Goal: Task Accomplishment & Management: Manage account settings

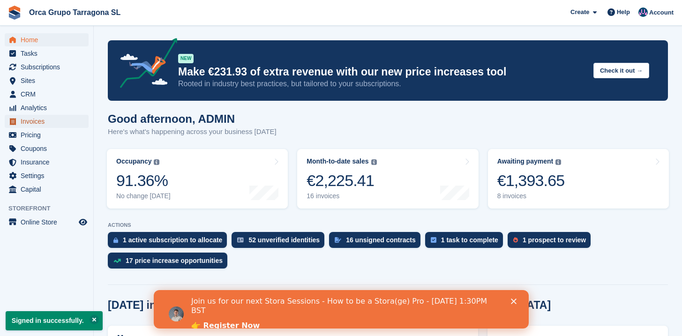
click at [27, 122] on span "Invoices" at bounding box center [49, 121] width 56 height 13
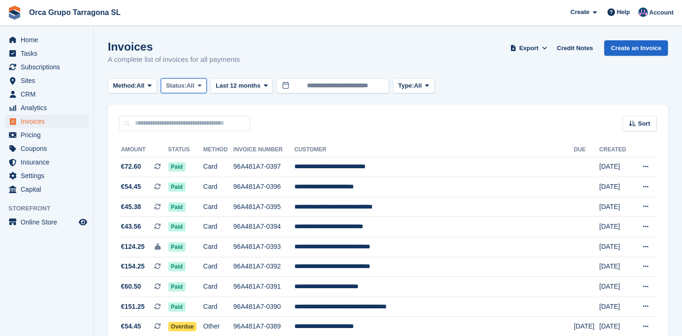
click at [199, 90] on button "Status: All" at bounding box center [184, 85] width 46 height 15
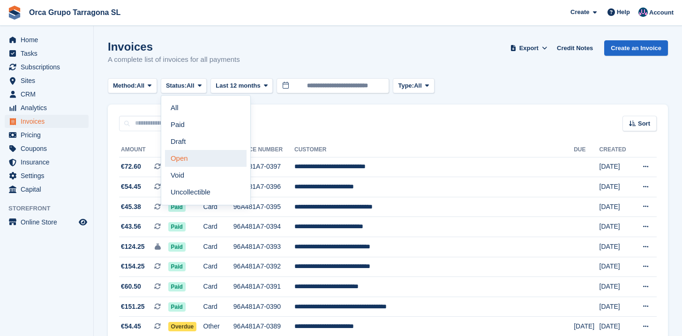
click at [190, 160] on link "Open" at bounding box center [206, 158] width 82 height 17
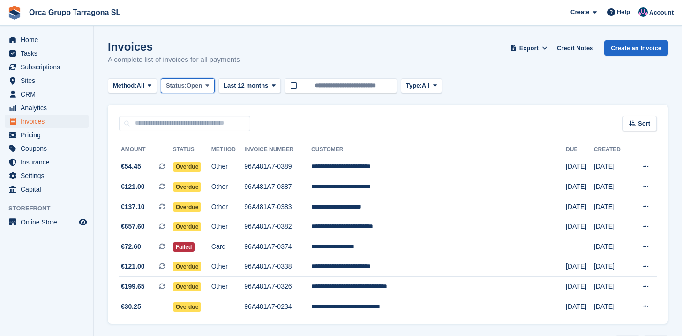
click at [209, 86] on icon at bounding box center [207, 86] width 4 height 6
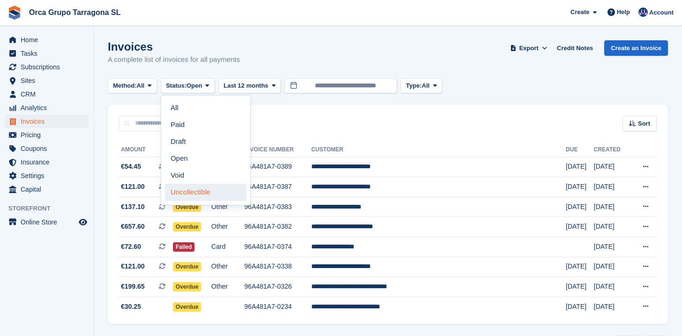
click at [203, 194] on link "Uncollectible" at bounding box center [206, 192] width 82 height 17
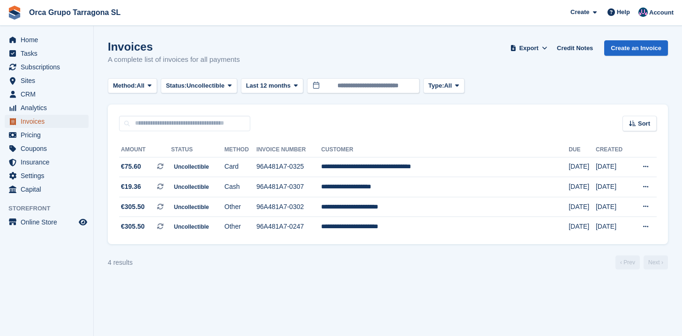
click at [39, 123] on span "Invoices" at bounding box center [49, 121] width 56 height 13
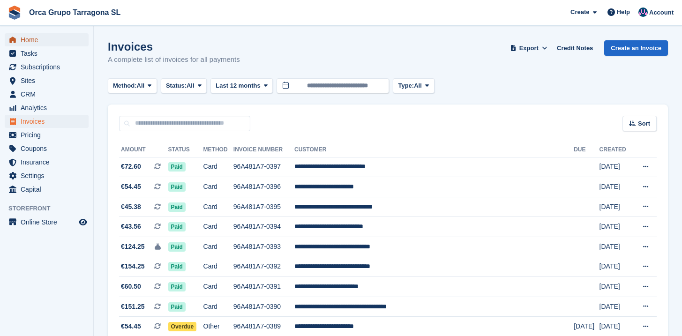
click at [37, 45] on span "Home" at bounding box center [49, 39] width 56 height 13
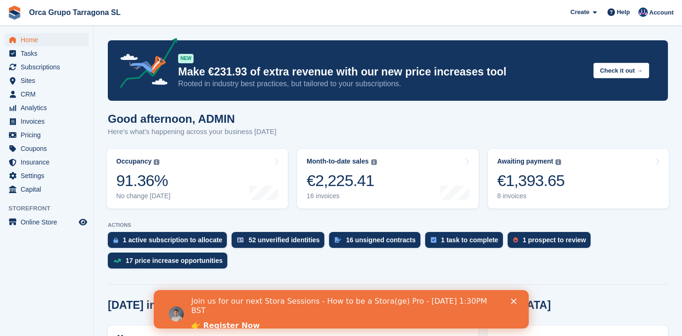
click at [510, 299] on div "Join us for our next Stora Sessions - How to be a Stora(ge) Pro - [DATE] 1:30PM…" at bounding box center [352, 314] width 323 height 40
click at [512, 301] on icon "Close" at bounding box center [514, 302] width 6 height 6
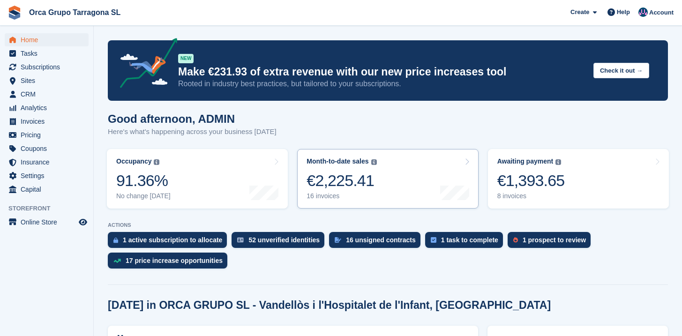
click at [384, 174] on link "Month-to-date sales The sum of all finalised invoices generated this month to d…" at bounding box center [387, 179] width 181 height 60
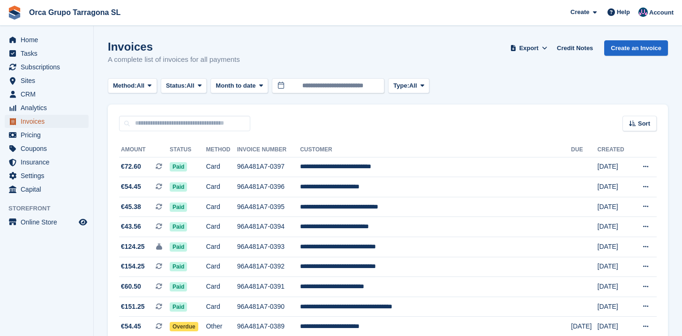
click at [29, 121] on span "Invoices" at bounding box center [49, 121] width 56 height 13
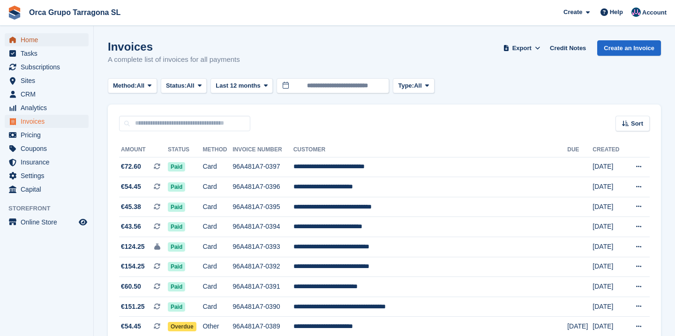
click at [30, 38] on span "Home" at bounding box center [49, 39] width 56 height 13
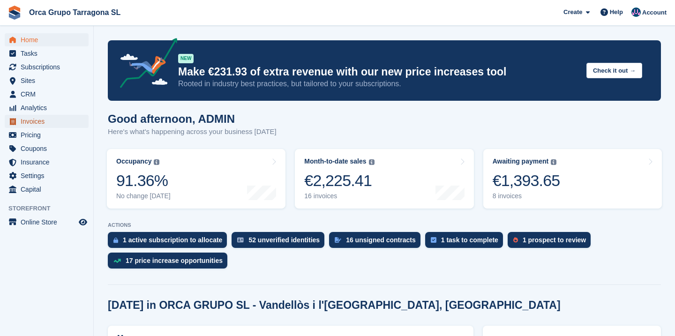
click at [33, 118] on span "Invoices" at bounding box center [49, 121] width 56 height 13
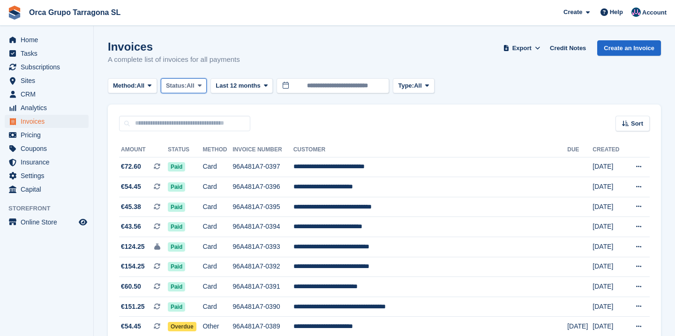
click at [204, 86] on span at bounding box center [200, 86] width 8 height 8
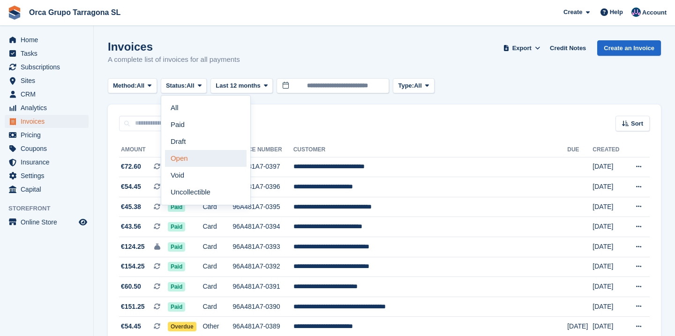
click at [188, 155] on link "Open" at bounding box center [206, 158] width 82 height 17
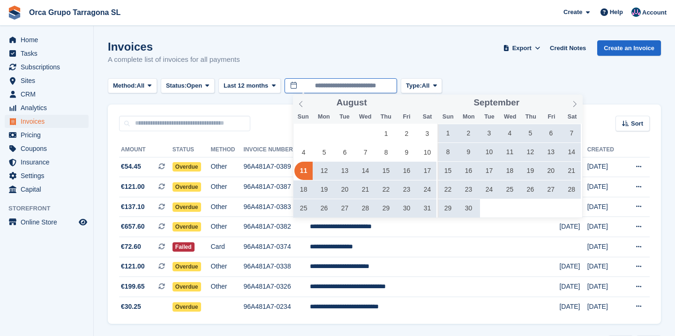
click at [331, 89] on input "**********" at bounding box center [341, 85] width 113 height 15
click at [306, 102] on span at bounding box center [301, 103] width 16 height 16
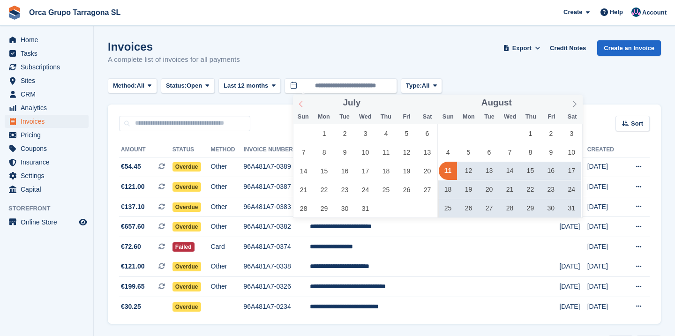
click at [306, 102] on span at bounding box center [301, 103] width 16 height 16
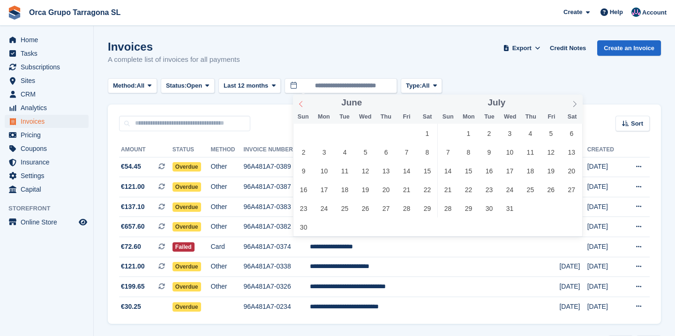
click at [306, 102] on span at bounding box center [301, 103] width 16 height 16
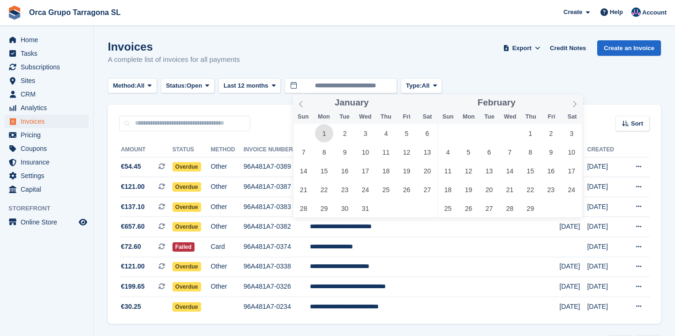
click at [327, 134] on span "1" at bounding box center [324, 133] width 18 height 18
type input "**********"
click at [330, 49] on div "Invoices A complete list of invoices for all payments Export Export Invoices Ex…" at bounding box center [384, 58] width 553 height 36
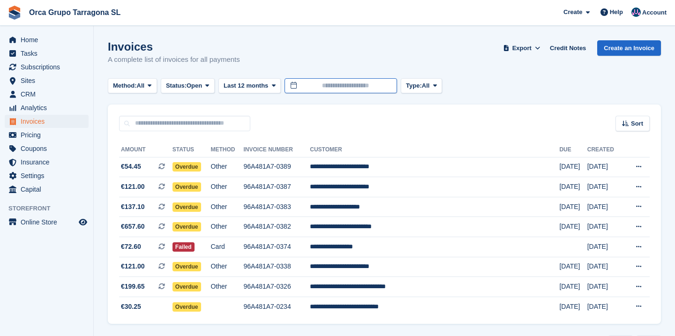
click at [334, 83] on input "text" at bounding box center [341, 85] width 113 height 15
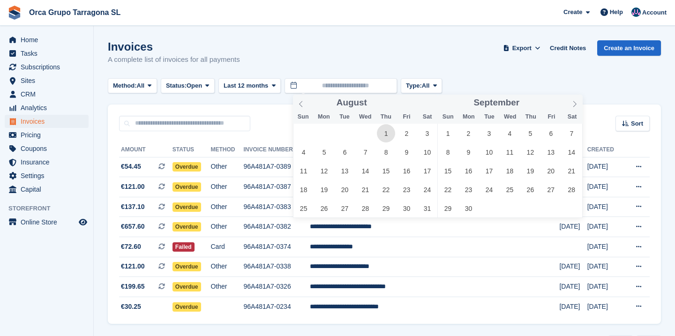
click at [386, 138] on span "1" at bounding box center [386, 133] width 18 height 18
type input "**********"
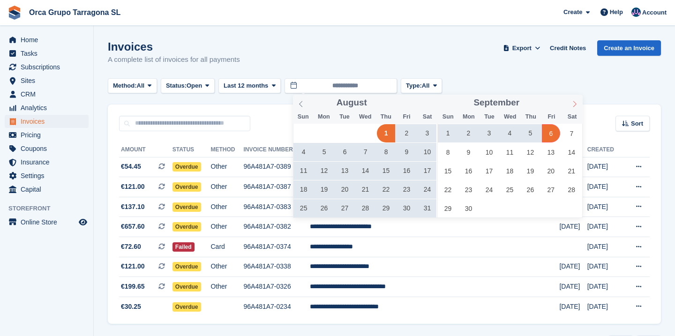
click at [575, 102] on icon at bounding box center [575, 104] width 7 height 7
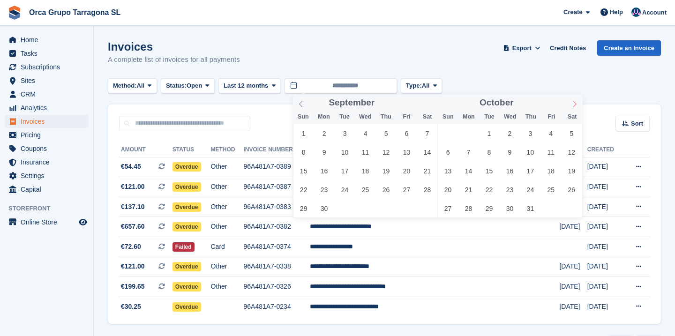
click at [575, 102] on icon at bounding box center [575, 104] width 7 height 7
type input "****"
click at [575, 102] on icon at bounding box center [575, 104] width 7 height 7
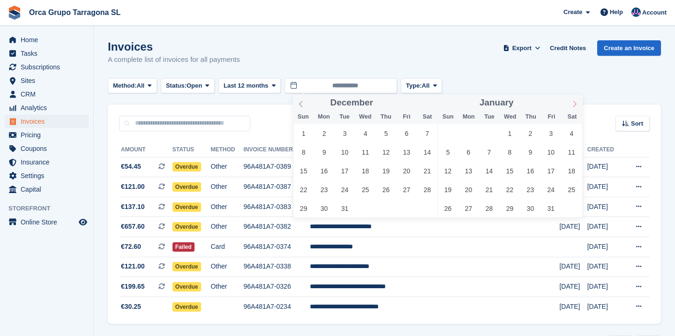
type input "****"
click at [575, 102] on icon at bounding box center [575, 104] width 7 height 7
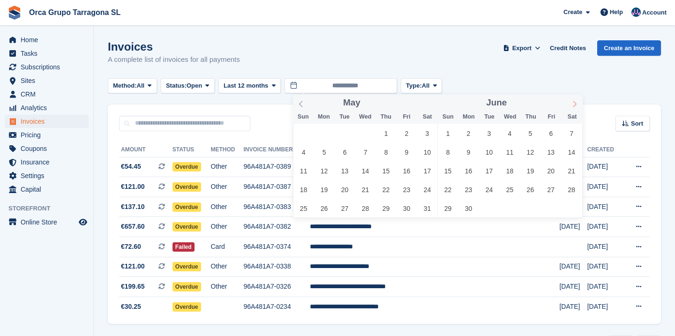
click at [575, 102] on icon at bounding box center [575, 104] width 7 height 7
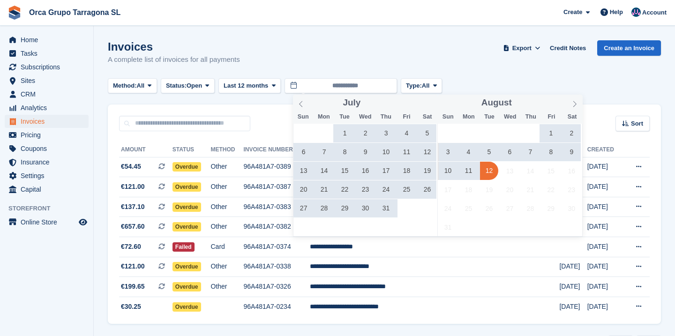
click at [491, 170] on span "12" at bounding box center [489, 171] width 18 height 18
type input "**********"
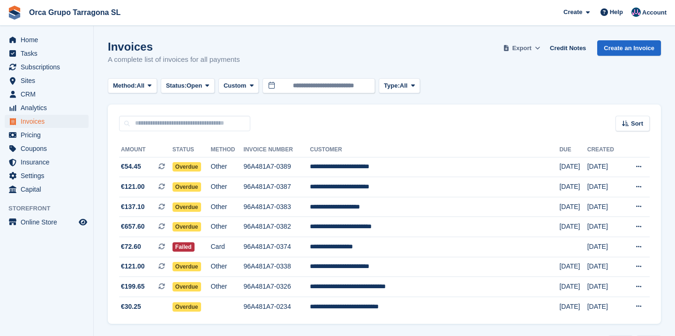
click at [530, 47] on button "Export" at bounding box center [521, 47] width 41 height 15
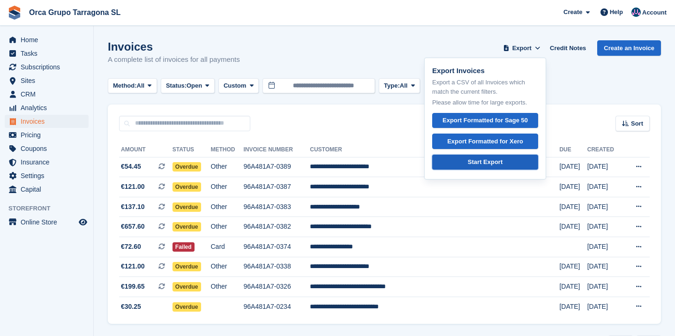
click at [477, 164] on div "Start Export" at bounding box center [485, 162] width 35 height 9
click at [284, 47] on div "Invoices A complete list of invoices for all payments Export Export Invoices Ex…" at bounding box center [384, 58] width 553 height 36
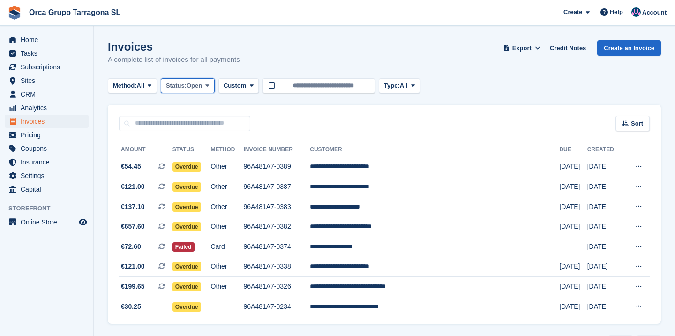
click at [211, 86] on span at bounding box center [208, 86] width 8 height 8
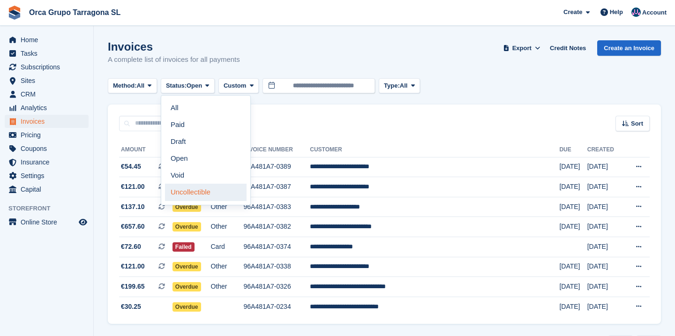
click at [192, 191] on link "Uncollectible" at bounding box center [206, 192] width 82 height 17
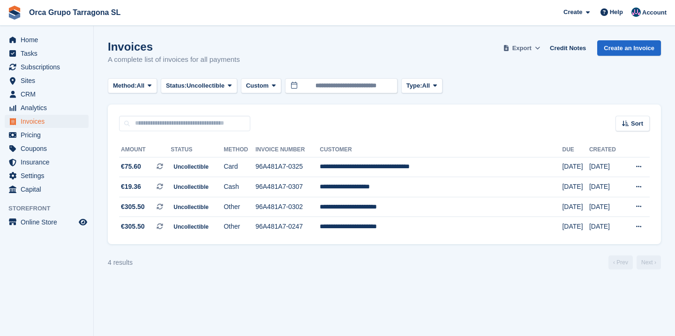
click at [533, 45] on span at bounding box center [537, 48] width 9 height 9
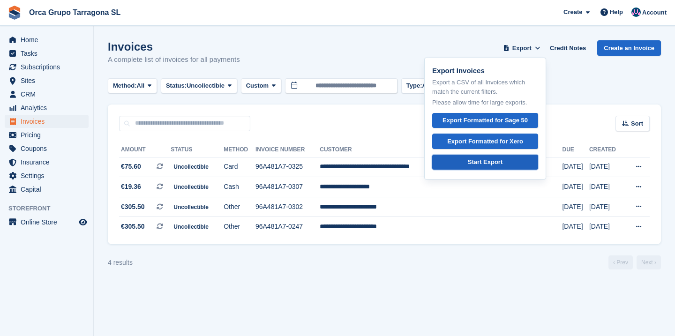
click at [481, 159] on div "Start Export" at bounding box center [485, 162] width 35 height 9
click at [54, 69] on span "Subscriptions" at bounding box center [49, 67] width 56 height 13
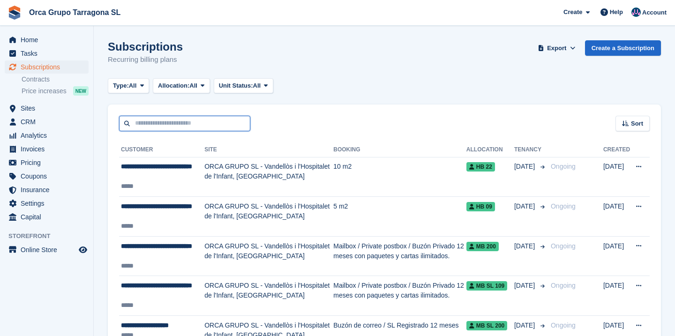
click at [171, 123] on input "text" at bounding box center [184, 123] width 131 height 15
type input "*****"
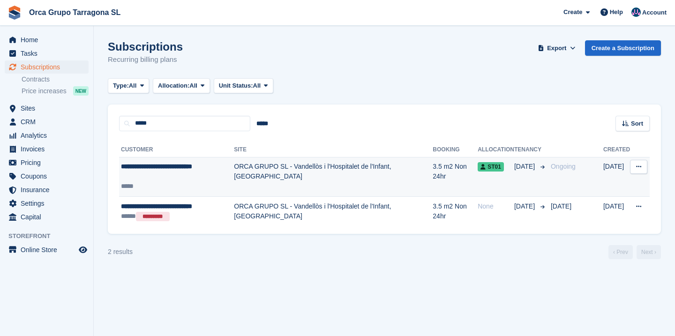
click at [264, 170] on td "ORCA GRUPO SL - Vandellòs i l'Hospitalet de l'Infant, [GEOGRAPHIC_DATA]" at bounding box center [333, 177] width 199 height 40
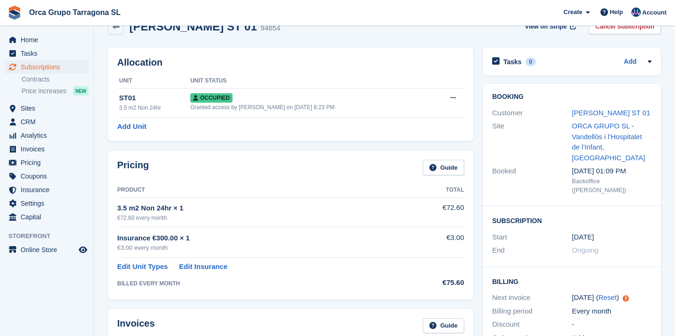
scroll to position [19, 0]
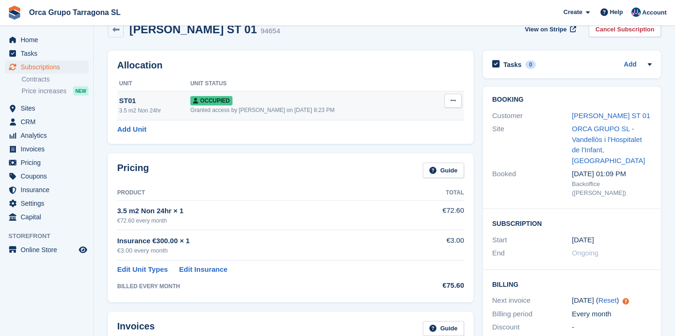
click at [315, 112] on div "Granted access by [PERSON_NAME] on [DATE] 8:23 PM" at bounding box center [310, 110] width 241 height 8
